Goal: Task Accomplishment & Management: Use online tool/utility

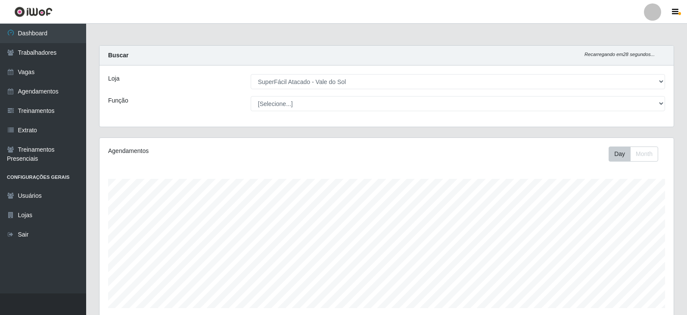
select select "502"
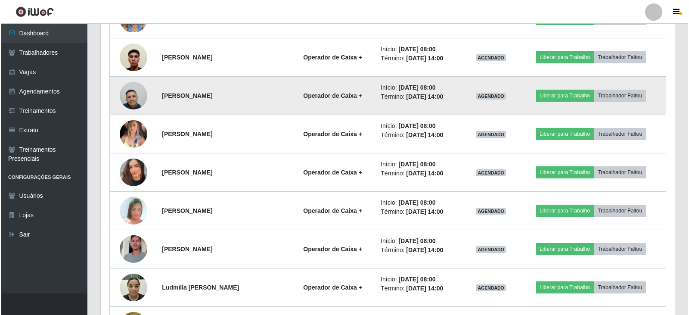
scroll to position [689, 0]
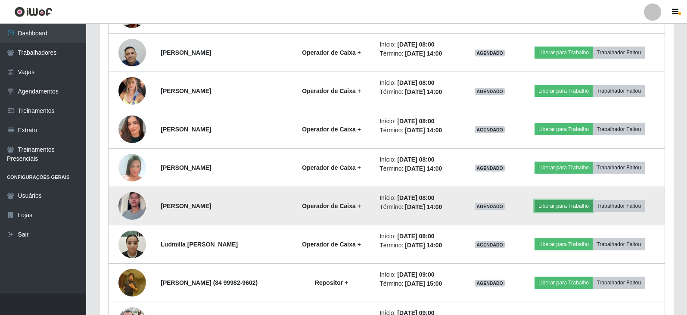
click at [573, 209] on button "Liberar para Trabalho" at bounding box center [563, 206] width 58 height 12
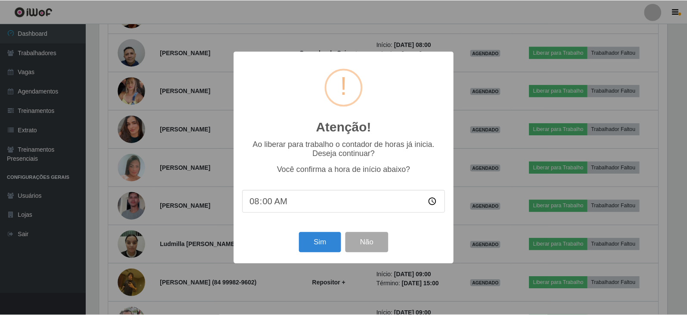
scroll to position [179, 570]
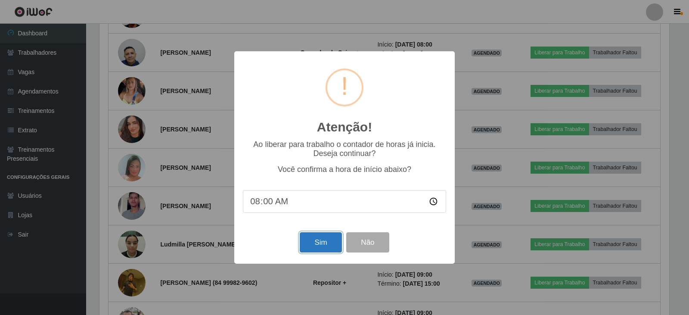
click at [322, 244] on button "Sim" at bounding box center [321, 242] width 42 height 20
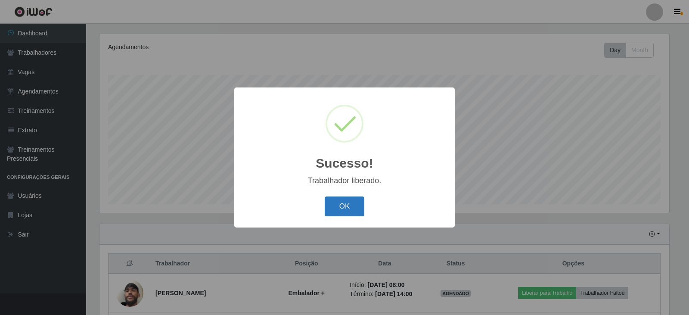
click at [347, 208] on button "OK" at bounding box center [345, 206] width 40 height 20
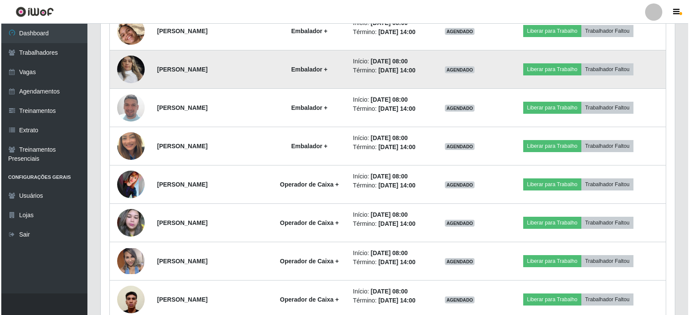
scroll to position [405, 0]
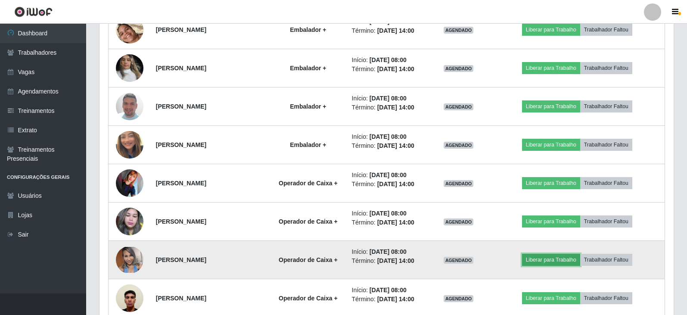
click at [551, 259] on button "Liberar para Trabalho" at bounding box center [551, 260] width 58 height 12
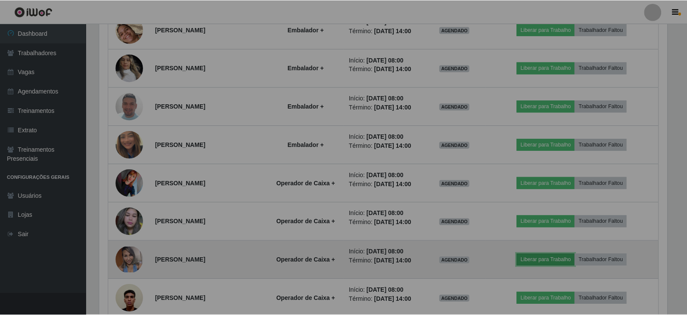
scroll to position [179, 574]
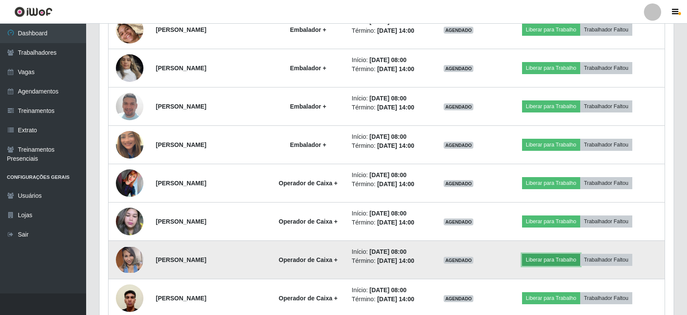
click at [557, 264] on button "Liberar para Trabalho" at bounding box center [551, 260] width 58 height 12
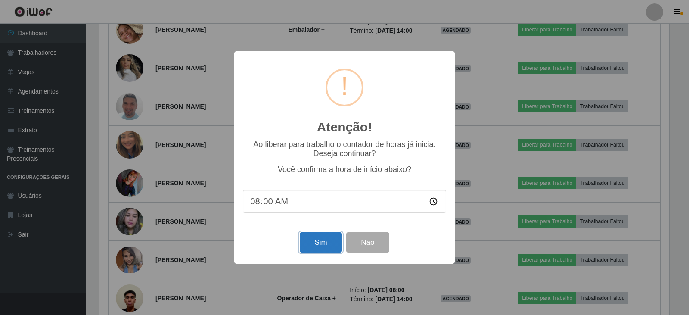
click at [319, 238] on button "Sim" at bounding box center [321, 242] width 42 height 20
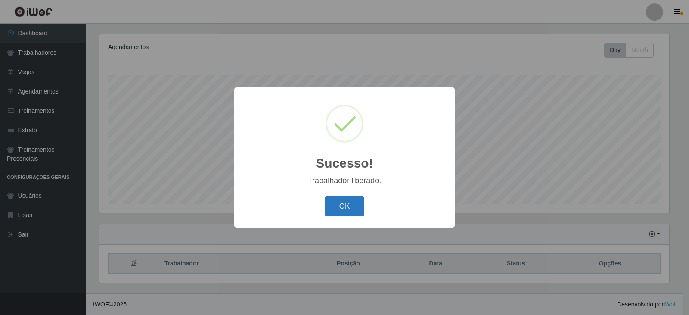
click at [341, 210] on button "OK" at bounding box center [345, 206] width 40 height 20
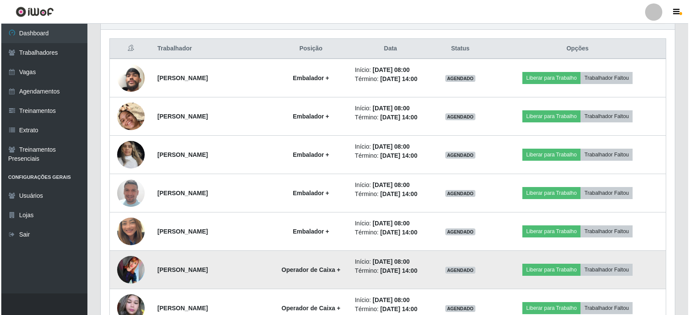
scroll to position [319, 0]
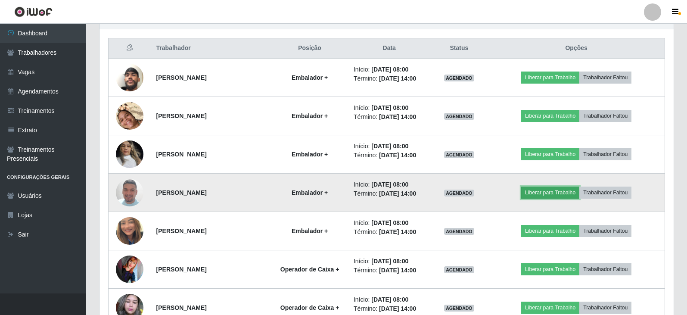
click at [559, 190] on button "Liberar para Trabalho" at bounding box center [550, 192] width 58 height 12
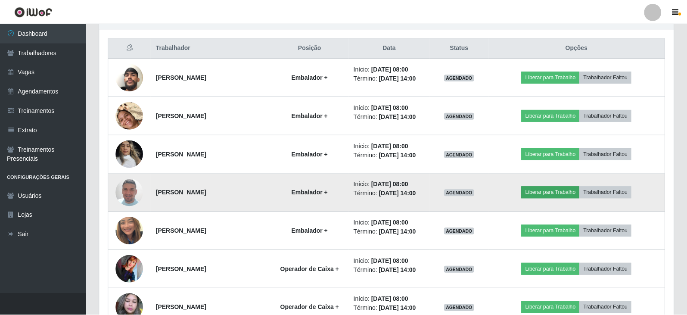
scroll to position [179, 570]
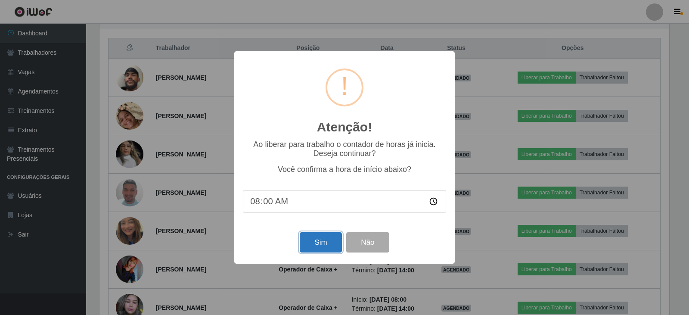
click at [324, 246] on button "Sim" at bounding box center [321, 242] width 42 height 20
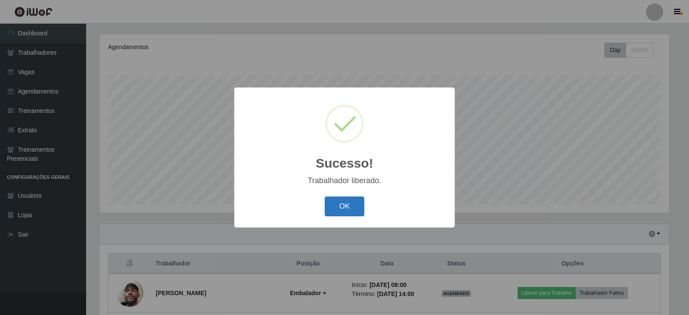
click at [346, 205] on button "OK" at bounding box center [345, 206] width 40 height 20
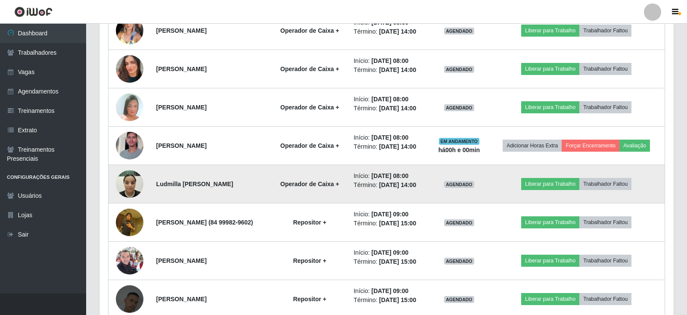
scroll to position [749, 0]
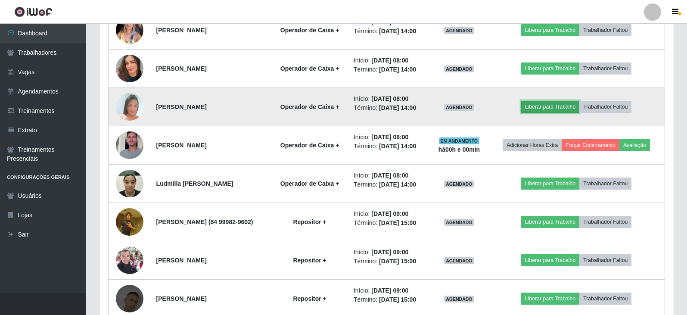
click at [549, 107] on button "Liberar para Trabalho" at bounding box center [550, 107] width 58 height 12
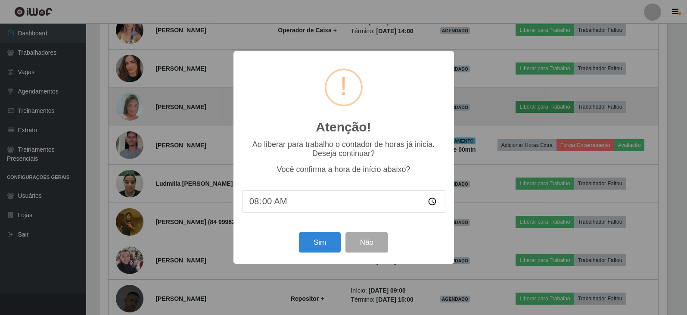
scroll to position [179, 570]
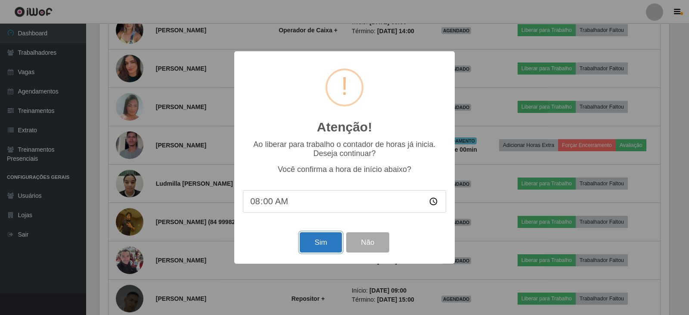
click at [324, 244] on button "Sim" at bounding box center [321, 242] width 42 height 20
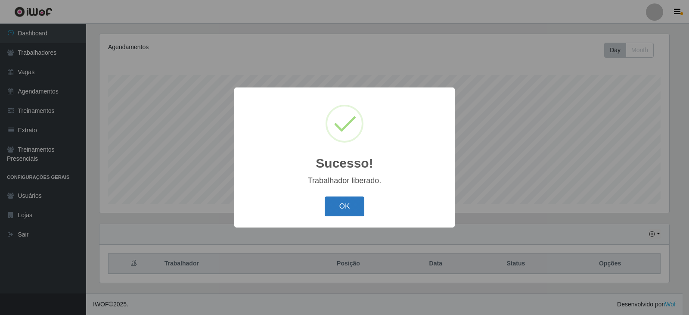
click at [343, 208] on button "OK" at bounding box center [345, 206] width 40 height 20
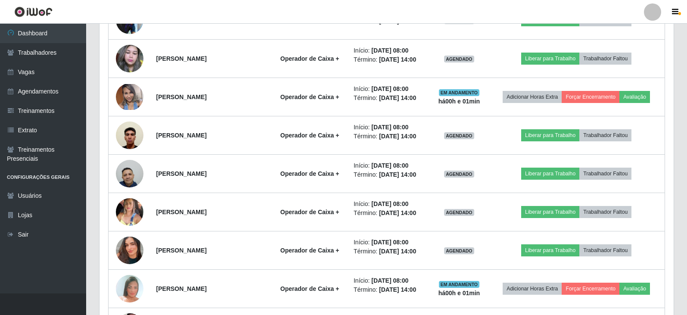
scroll to position [577, 0]
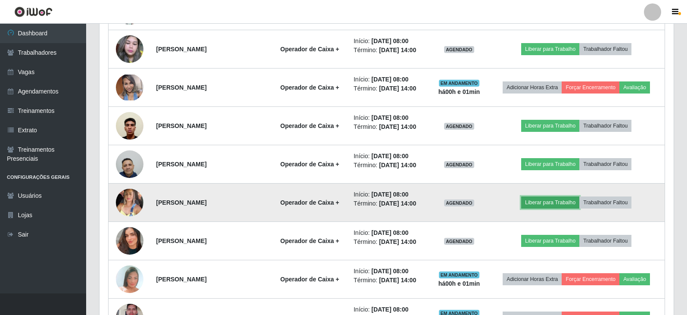
click at [549, 200] on button "Liberar para Trabalho" at bounding box center [550, 202] width 58 height 12
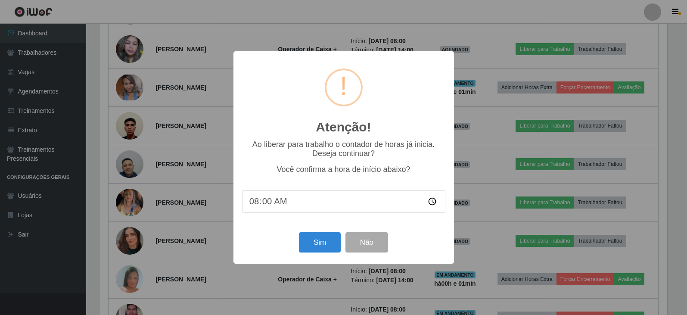
scroll to position [179, 570]
click at [313, 245] on button "Sim" at bounding box center [321, 242] width 42 height 20
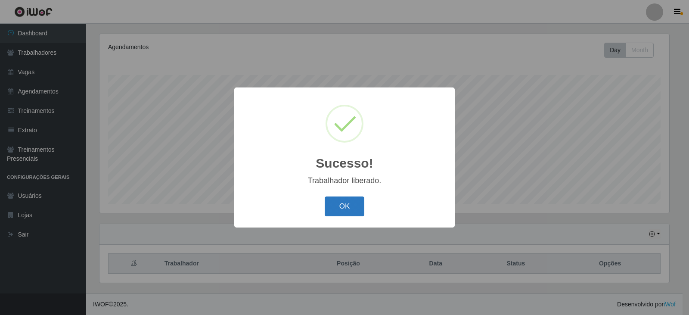
click at [340, 211] on button "OK" at bounding box center [345, 206] width 40 height 20
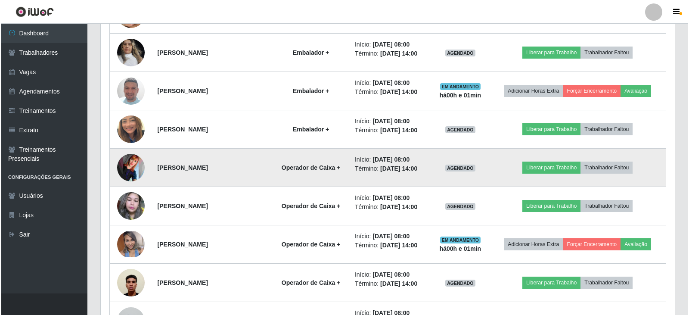
scroll to position [405, 0]
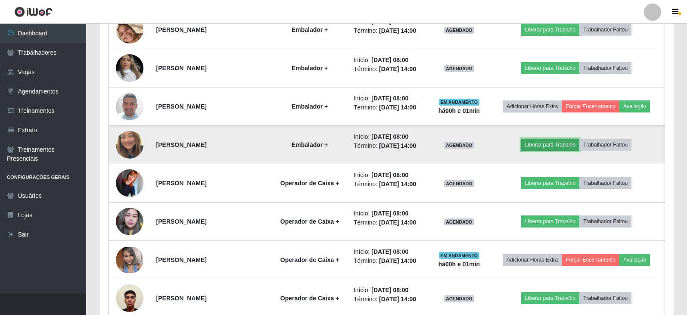
click at [554, 147] on button "Liberar para Trabalho" at bounding box center [550, 145] width 58 height 12
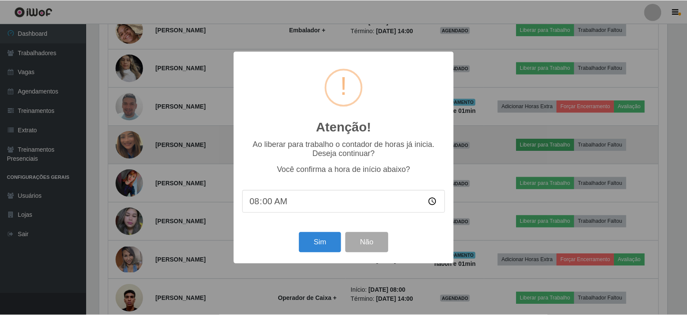
scroll to position [179, 570]
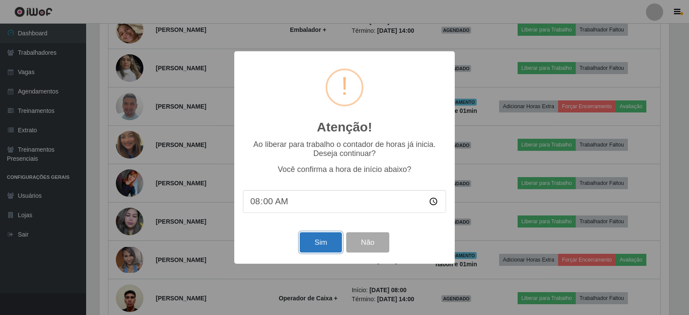
click at [322, 241] on button "Sim" at bounding box center [321, 242] width 42 height 20
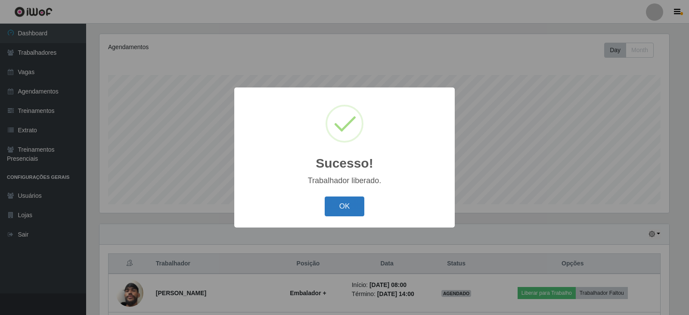
click at [341, 213] on button "OK" at bounding box center [345, 206] width 40 height 20
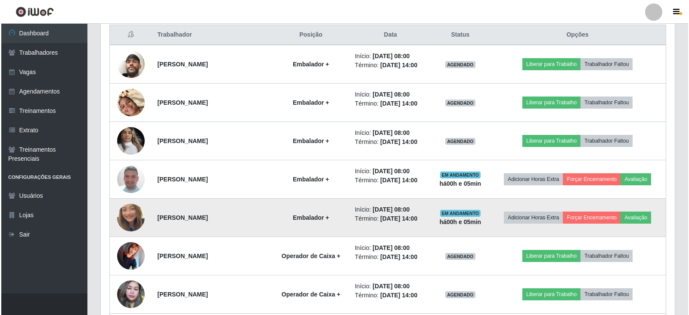
scroll to position [344, 0]
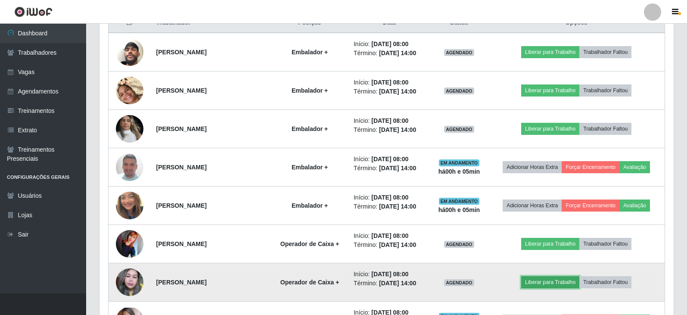
click at [575, 279] on button "Liberar para Trabalho" at bounding box center [550, 282] width 58 height 12
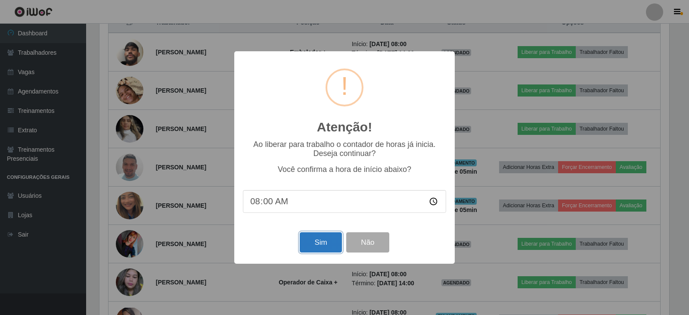
click at [322, 242] on button "Sim" at bounding box center [321, 242] width 42 height 20
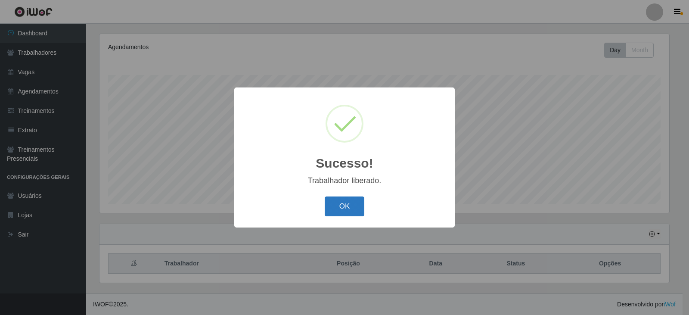
click at [351, 208] on button "OK" at bounding box center [345, 206] width 40 height 20
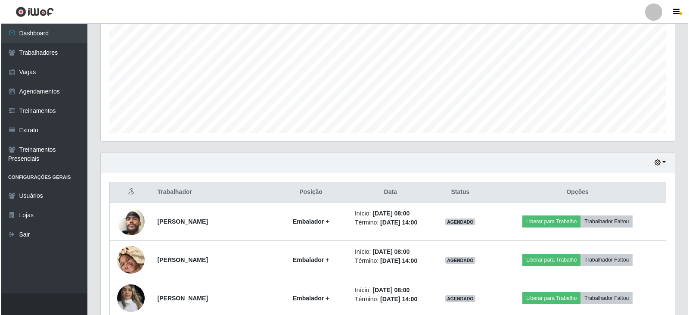
scroll to position [319, 0]
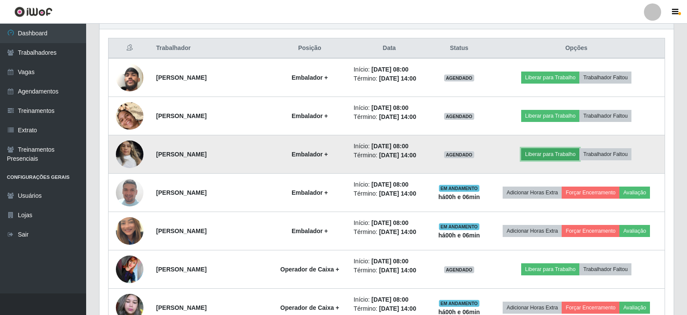
click at [546, 152] on button "Liberar para Trabalho" at bounding box center [550, 154] width 58 height 12
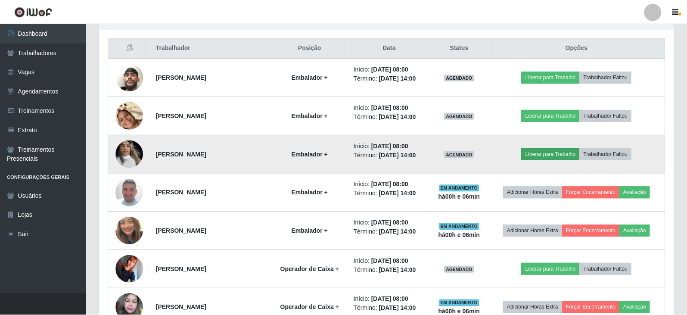
scroll to position [179, 570]
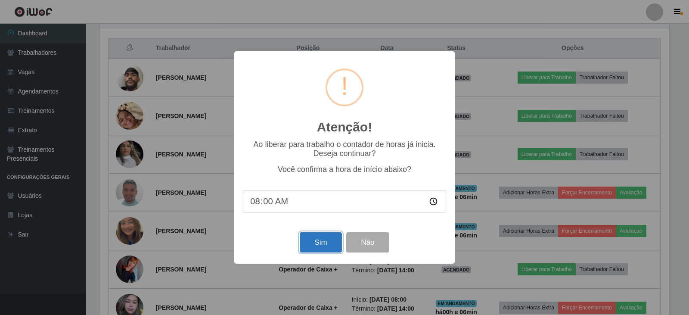
click at [320, 245] on button "Sim" at bounding box center [321, 242] width 42 height 20
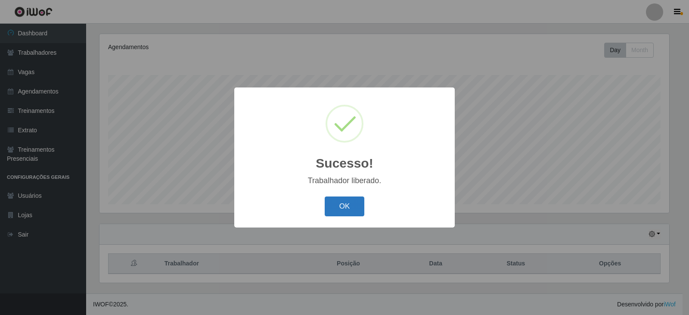
click at [339, 208] on button "OK" at bounding box center [345, 206] width 40 height 20
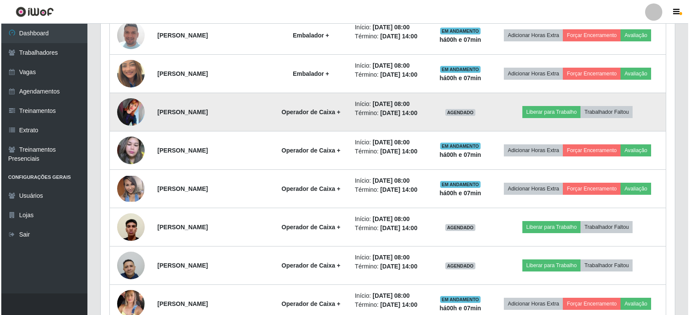
scroll to position [491, 0]
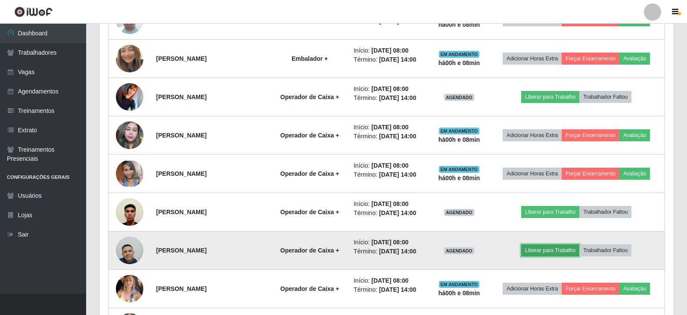
click at [564, 248] on button "Liberar para Trabalho" at bounding box center [550, 250] width 58 height 12
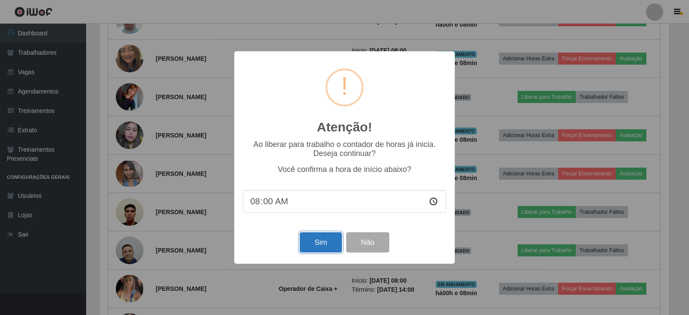
click at [322, 247] on button "Sim" at bounding box center [321, 242] width 42 height 20
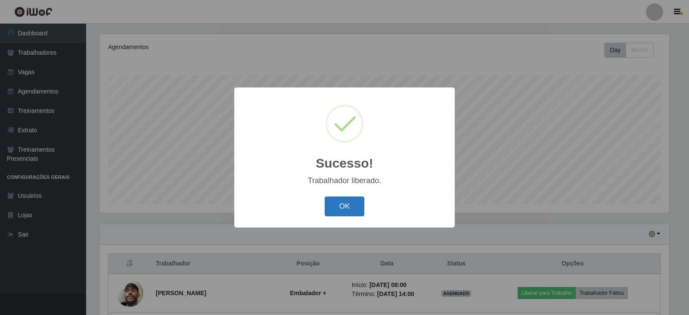
click at [334, 206] on button "OK" at bounding box center [345, 206] width 40 height 20
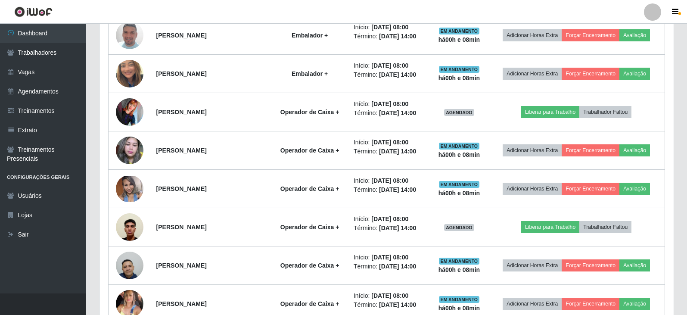
scroll to position [491, 0]
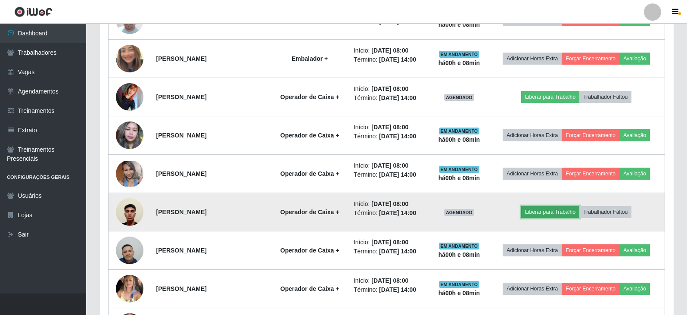
click at [563, 208] on button "Liberar para Trabalho" at bounding box center [550, 212] width 58 height 12
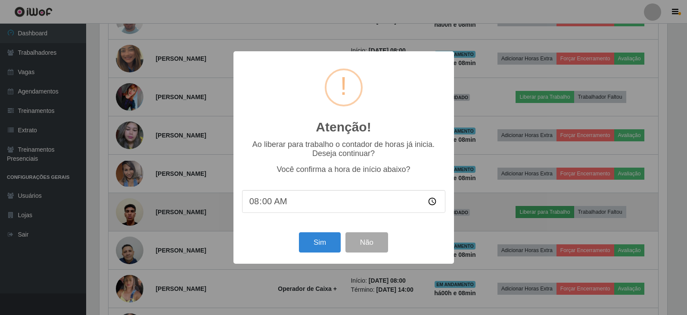
scroll to position [179, 570]
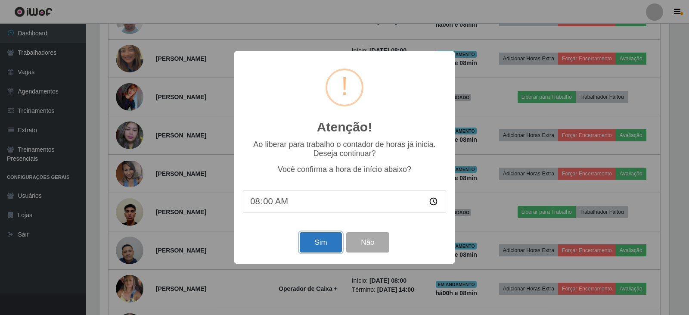
click at [320, 239] on button "Sim" at bounding box center [321, 242] width 42 height 20
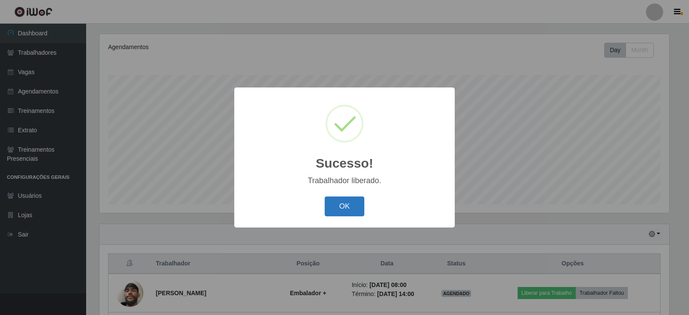
click at [350, 204] on button "OK" at bounding box center [345, 206] width 40 height 20
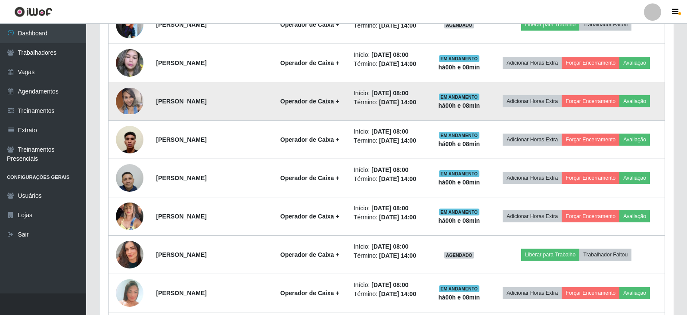
scroll to position [577, 0]
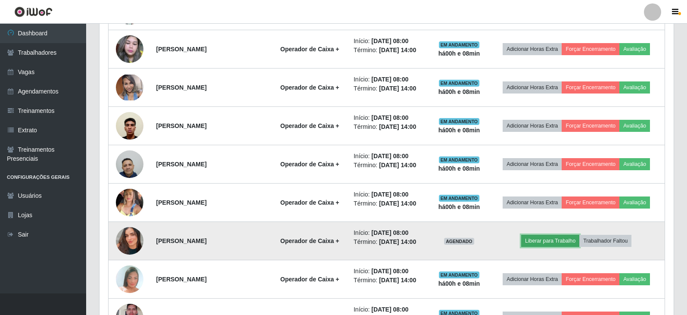
click at [542, 238] on button "Liberar para Trabalho" at bounding box center [550, 241] width 58 height 12
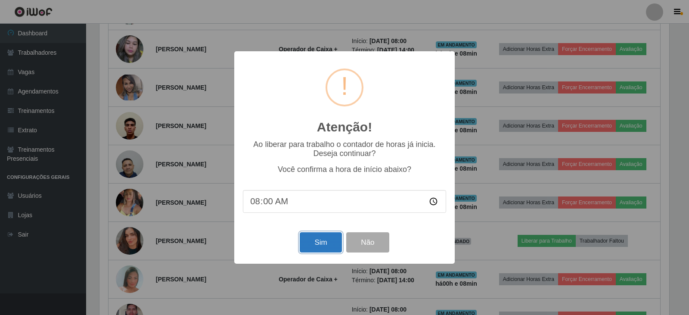
click at [313, 242] on button "Sim" at bounding box center [321, 242] width 42 height 20
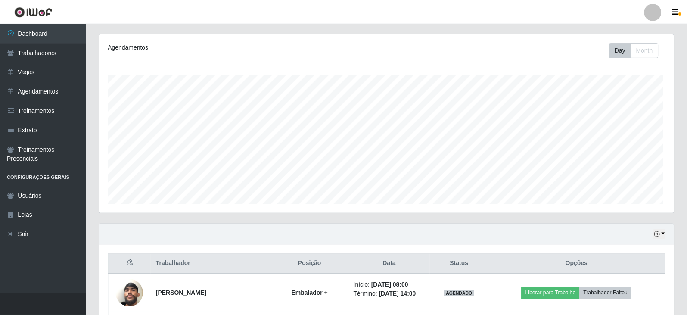
scroll to position [0, 0]
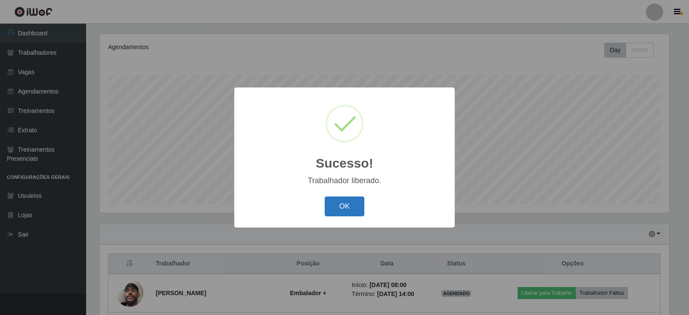
click at [341, 209] on button "OK" at bounding box center [345, 206] width 40 height 20
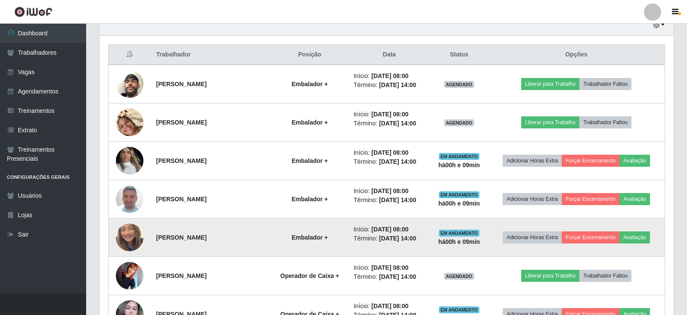
scroll to position [319, 0]
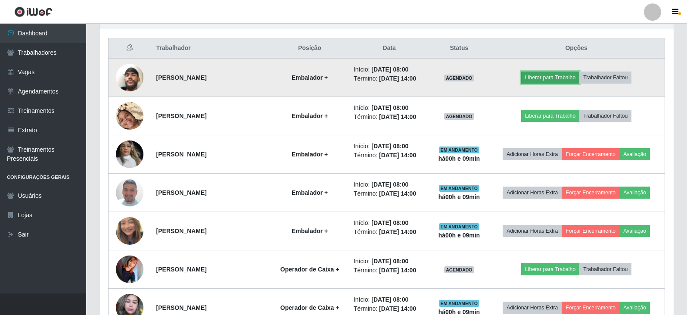
click at [542, 79] on button "Liberar para Trabalho" at bounding box center [550, 77] width 58 height 12
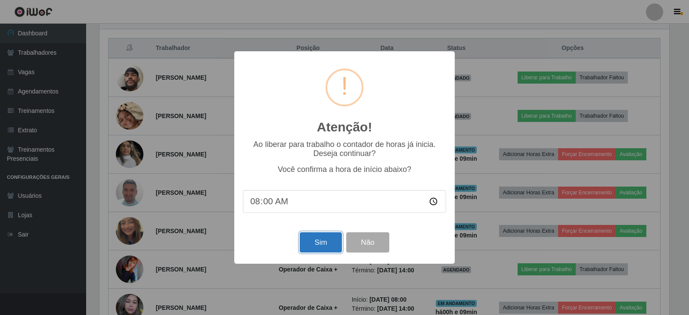
click at [322, 236] on button "Sim" at bounding box center [321, 242] width 42 height 20
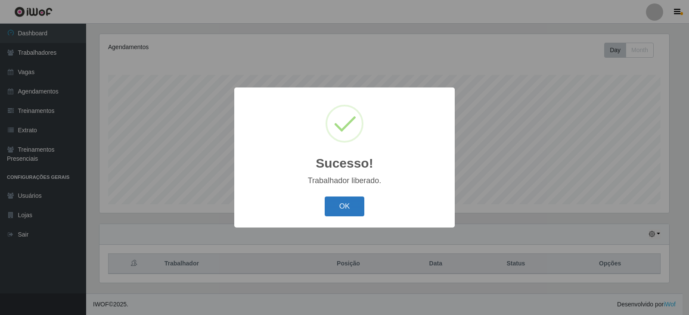
click at [334, 208] on button "OK" at bounding box center [345, 206] width 40 height 20
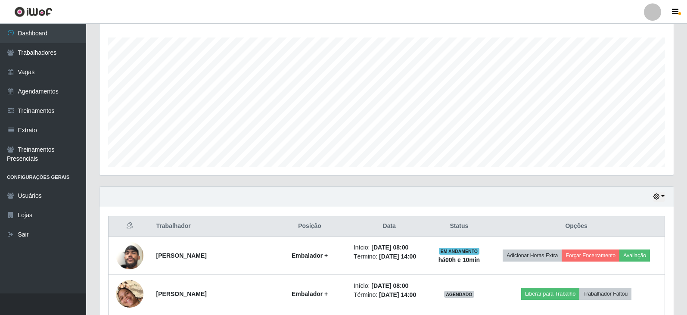
scroll to position [233, 0]
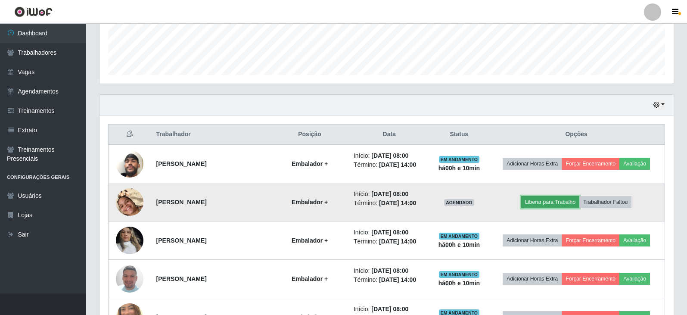
click at [554, 201] on button "Liberar para Trabalho" at bounding box center [550, 202] width 58 height 12
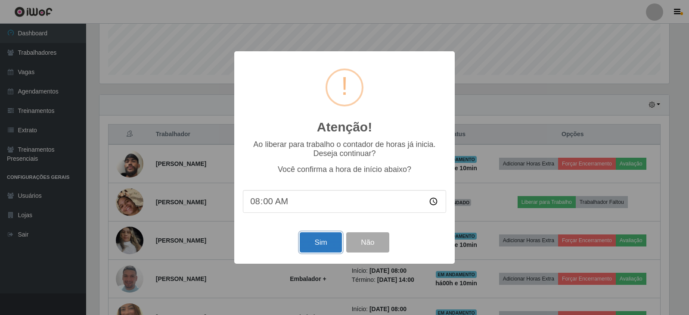
click at [325, 243] on button "Sim" at bounding box center [321, 242] width 42 height 20
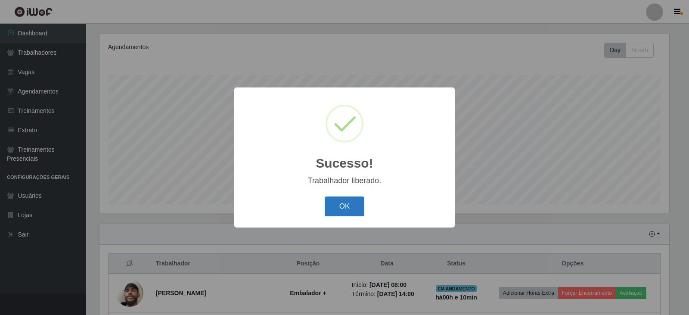
click at [345, 205] on button "OK" at bounding box center [345, 206] width 40 height 20
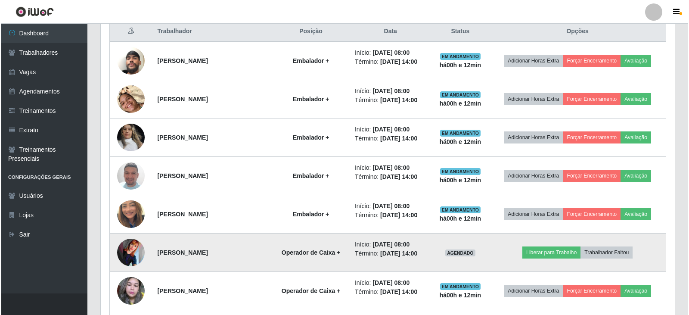
scroll to position [362, 0]
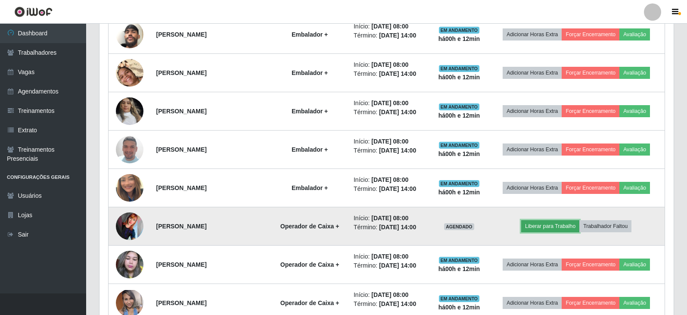
click at [557, 221] on button "Liberar para Trabalho" at bounding box center [550, 226] width 58 height 12
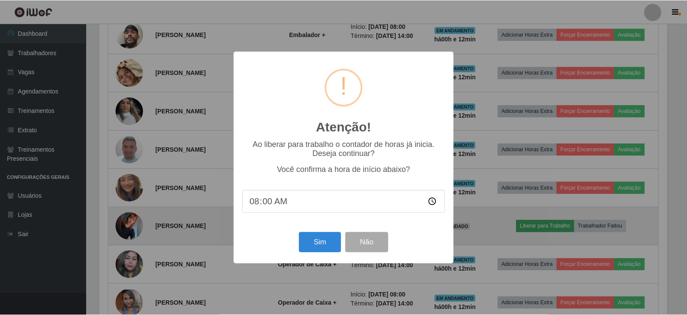
scroll to position [179, 570]
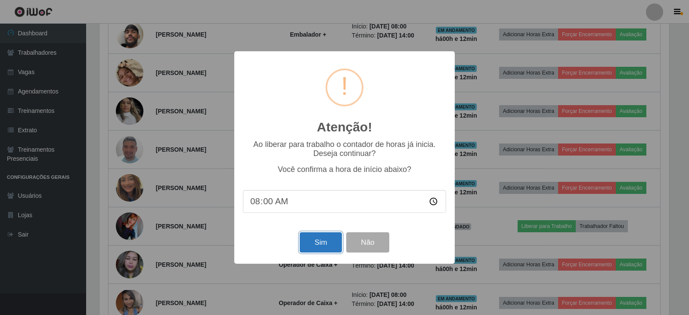
click at [316, 240] on button "Sim" at bounding box center [321, 242] width 42 height 20
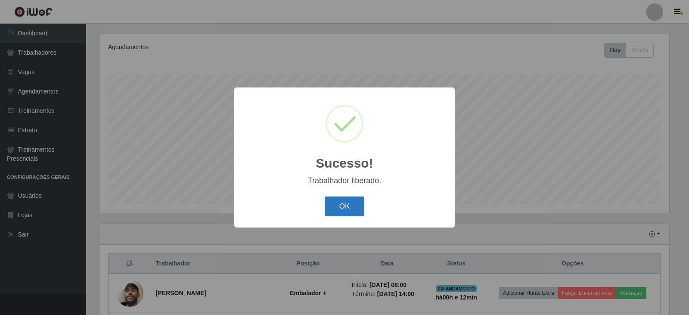
click at [344, 202] on button "OK" at bounding box center [345, 206] width 40 height 20
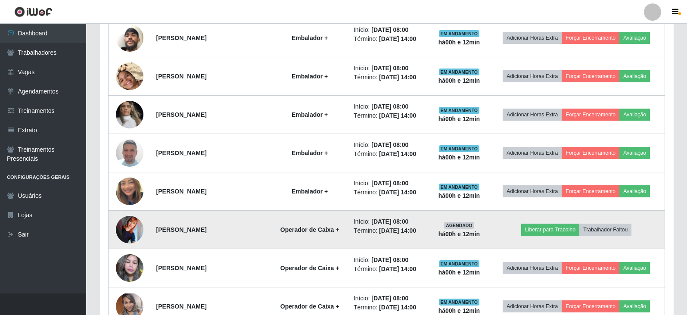
scroll to position [448, 0]
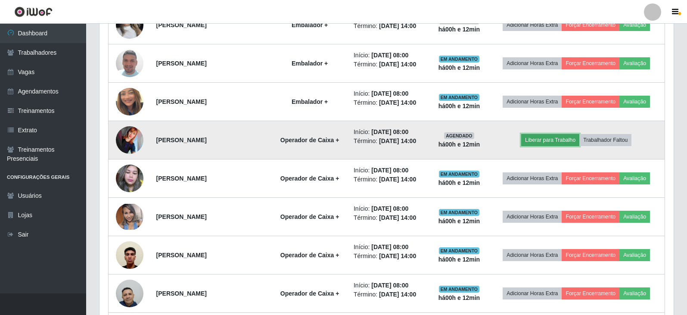
click at [559, 138] on button "Liberar para Trabalho" at bounding box center [550, 140] width 58 height 12
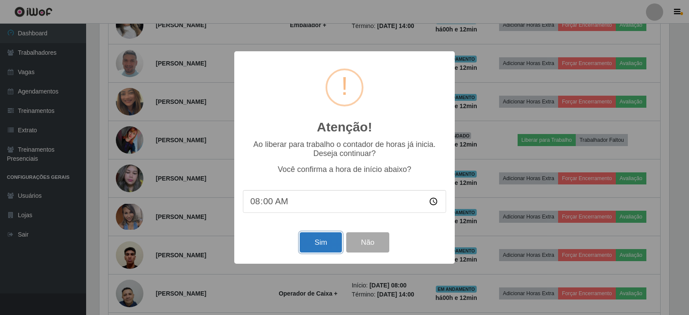
click at [325, 241] on button "Sim" at bounding box center [321, 242] width 42 height 20
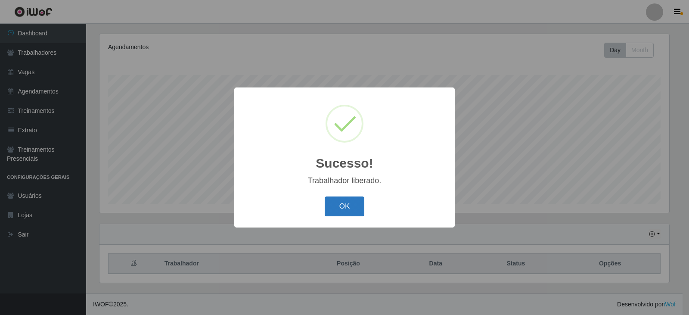
click at [344, 208] on button "OK" at bounding box center [345, 206] width 40 height 20
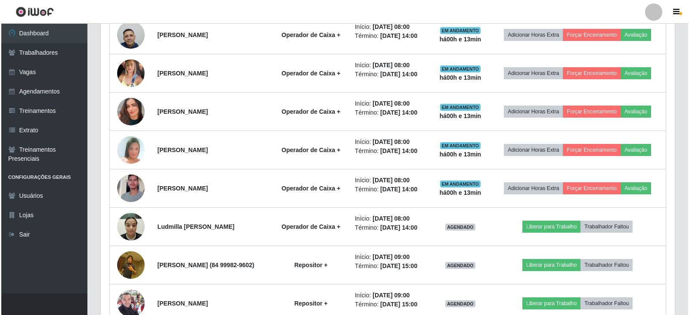
scroll to position [749, 0]
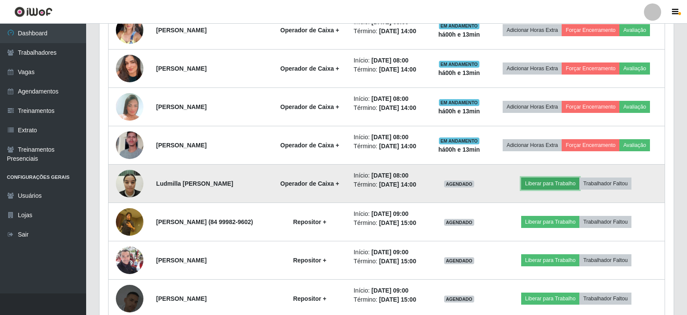
click at [559, 183] on button "Liberar para Trabalho" at bounding box center [550, 183] width 58 height 12
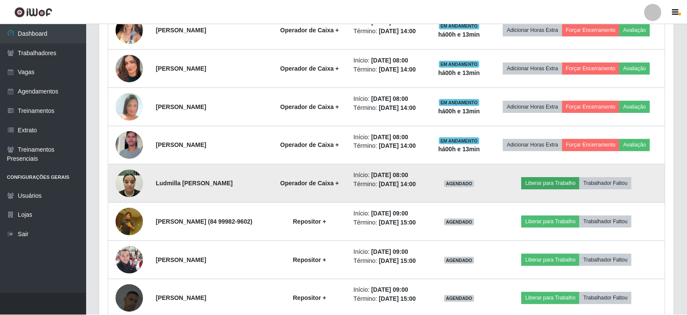
scroll to position [179, 570]
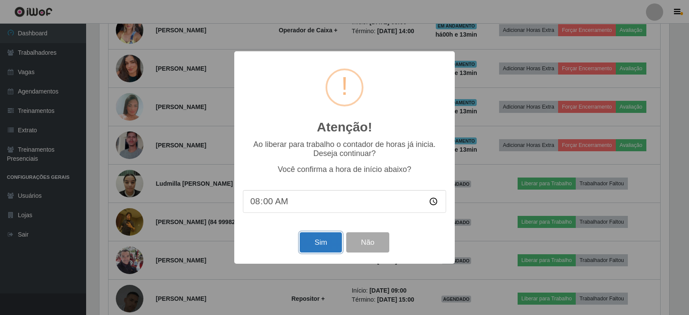
click at [324, 248] on button "Sim" at bounding box center [321, 242] width 42 height 20
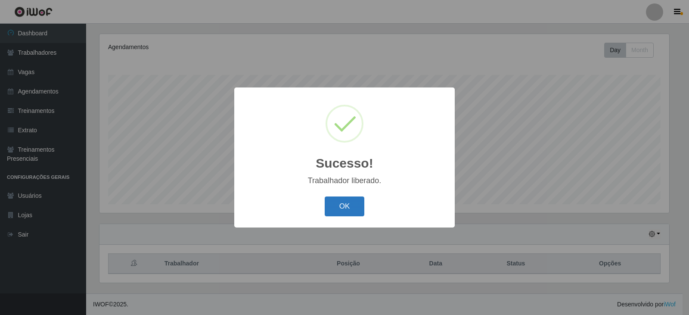
click at [347, 204] on button "OK" at bounding box center [345, 206] width 40 height 20
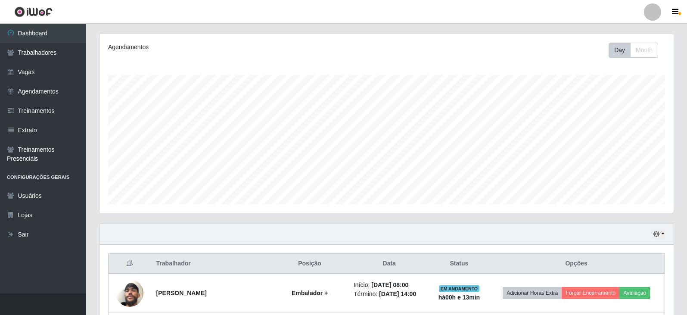
scroll to position [430310, 429915]
